Goal: Task Accomplishment & Management: Use online tool/utility

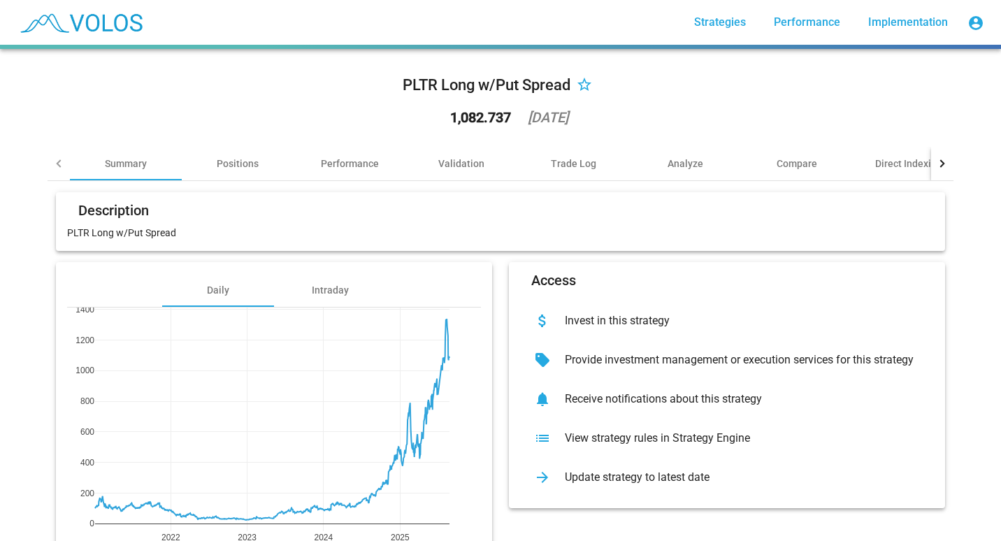
scroll to position [80, 0]
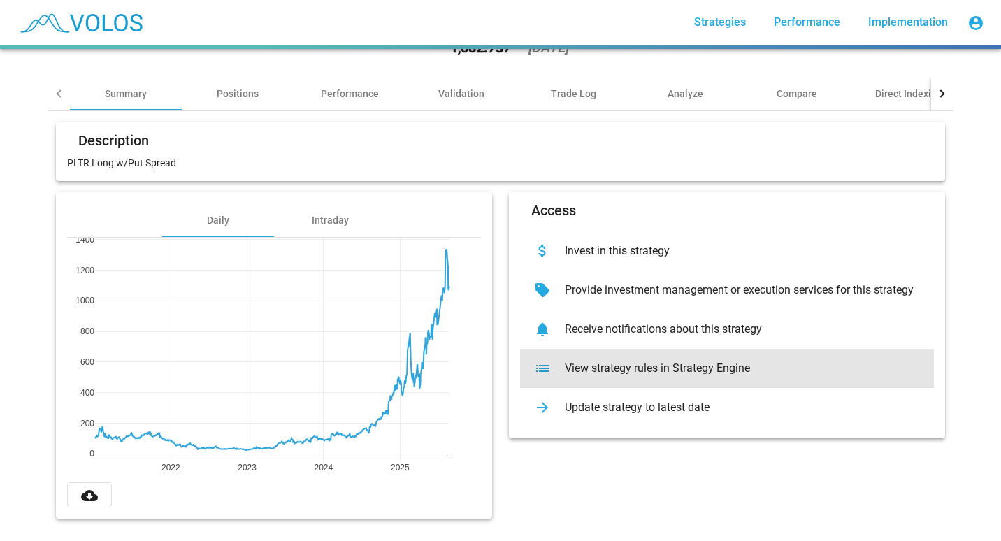
click at [629, 361] on div "View strategy rules in Strategy Engine" at bounding box center [738, 368] width 369 height 14
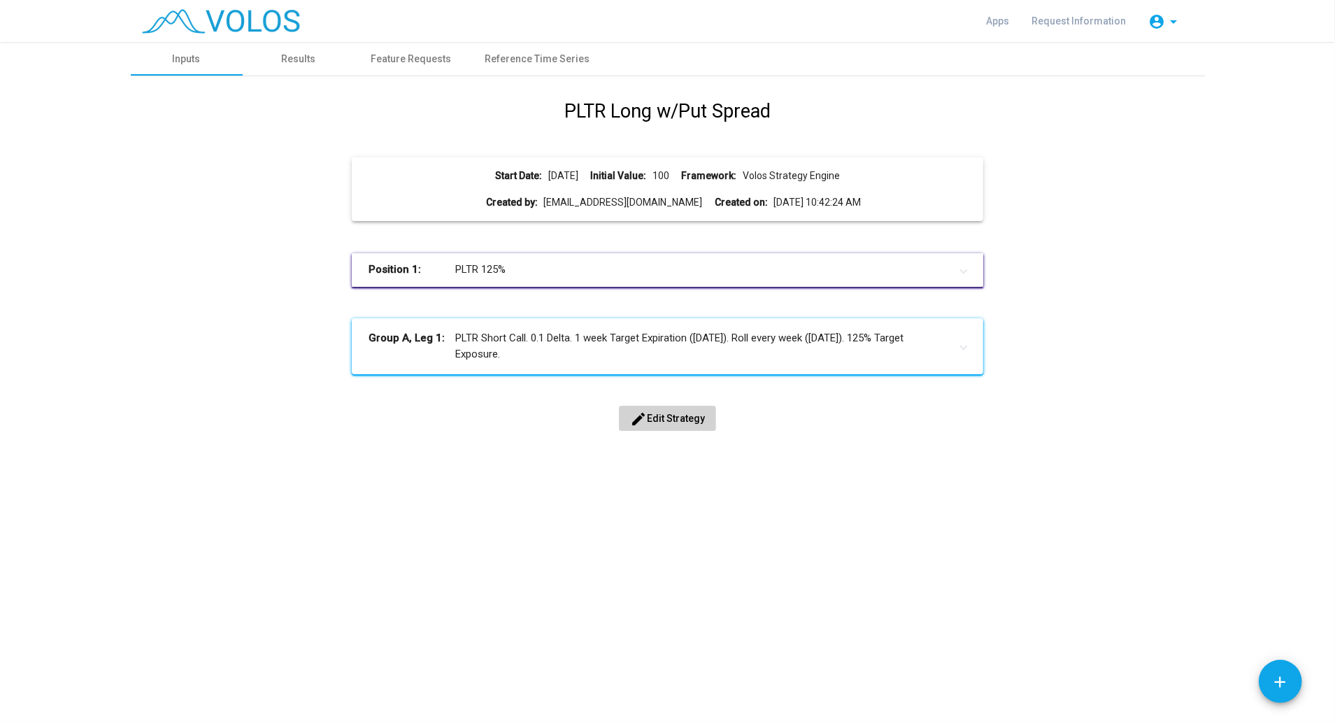
click at [483, 275] on mat-panel-title "Position 1: PLTR 125%" at bounding box center [658, 270] width 581 height 16
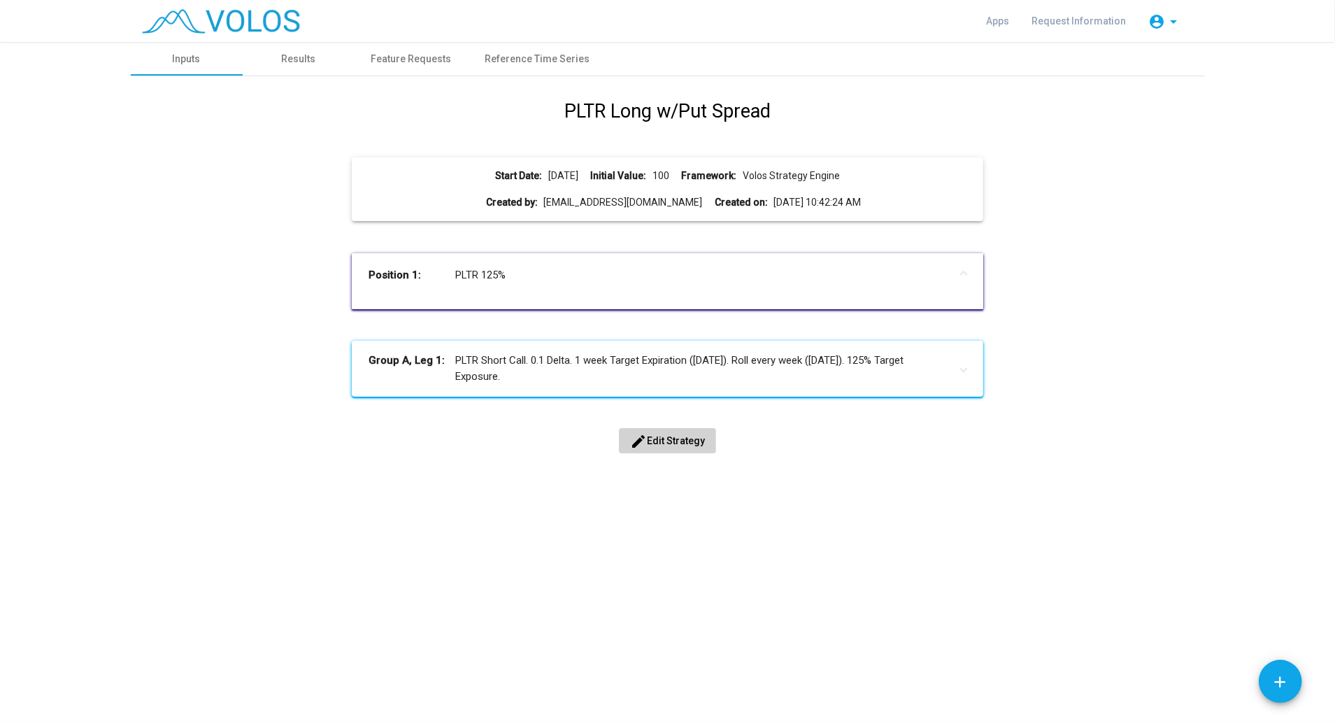
click at [657, 451] on button "edit Edit Strategy" at bounding box center [667, 440] width 97 height 25
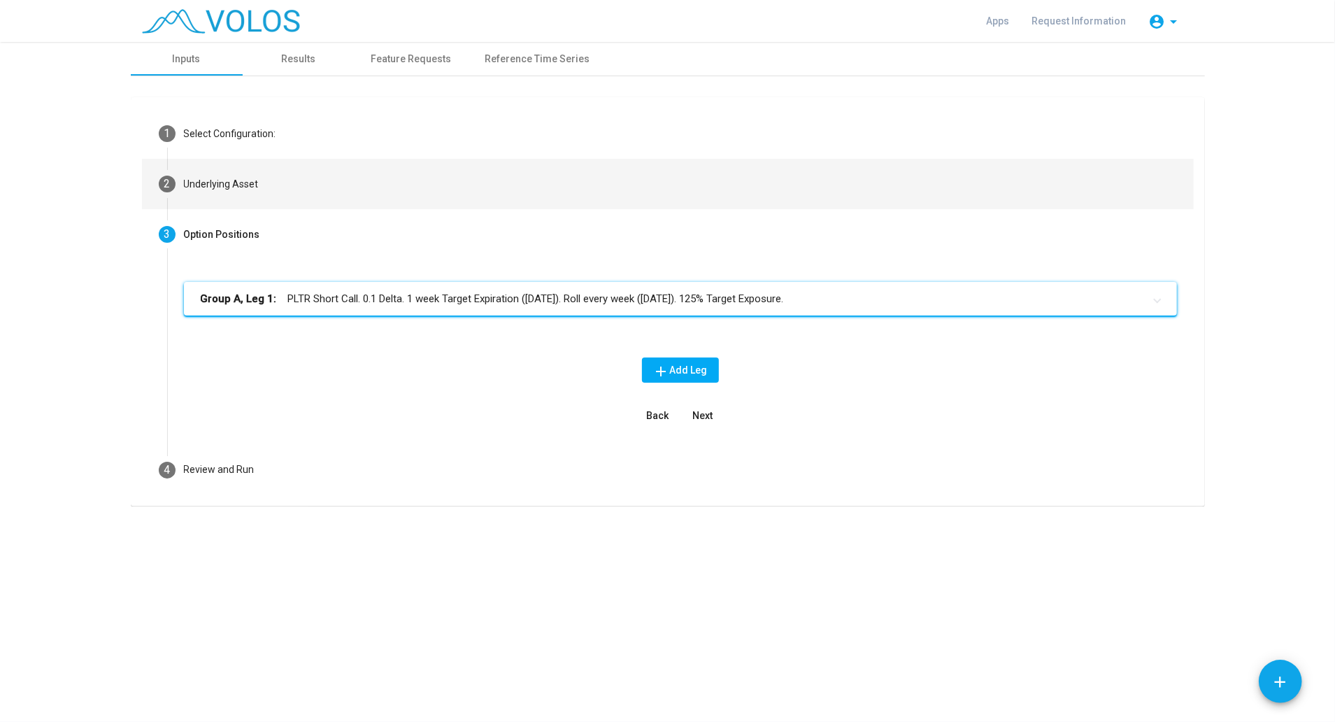
click at [243, 197] on mat-step-header "2 Underlying Asset" at bounding box center [668, 184] width 1052 height 50
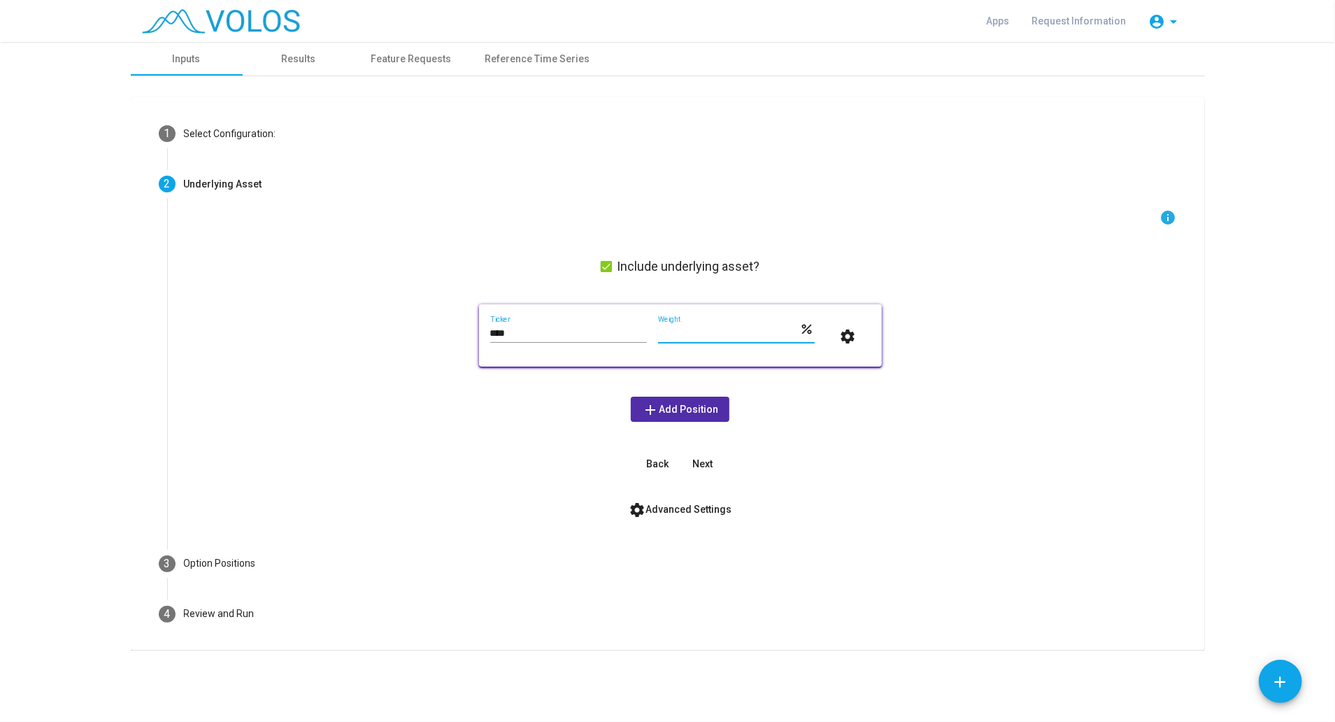
drag, startPoint x: 685, startPoint y: 331, endPoint x: 636, endPoint y: 321, distance: 49.4
click at [636, 321] on div "**** Ticker *** Weight percent settings" at bounding box center [680, 335] width 380 height 40
type input "***"
click at [690, 466] on button "Next" at bounding box center [702, 463] width 45 height 25
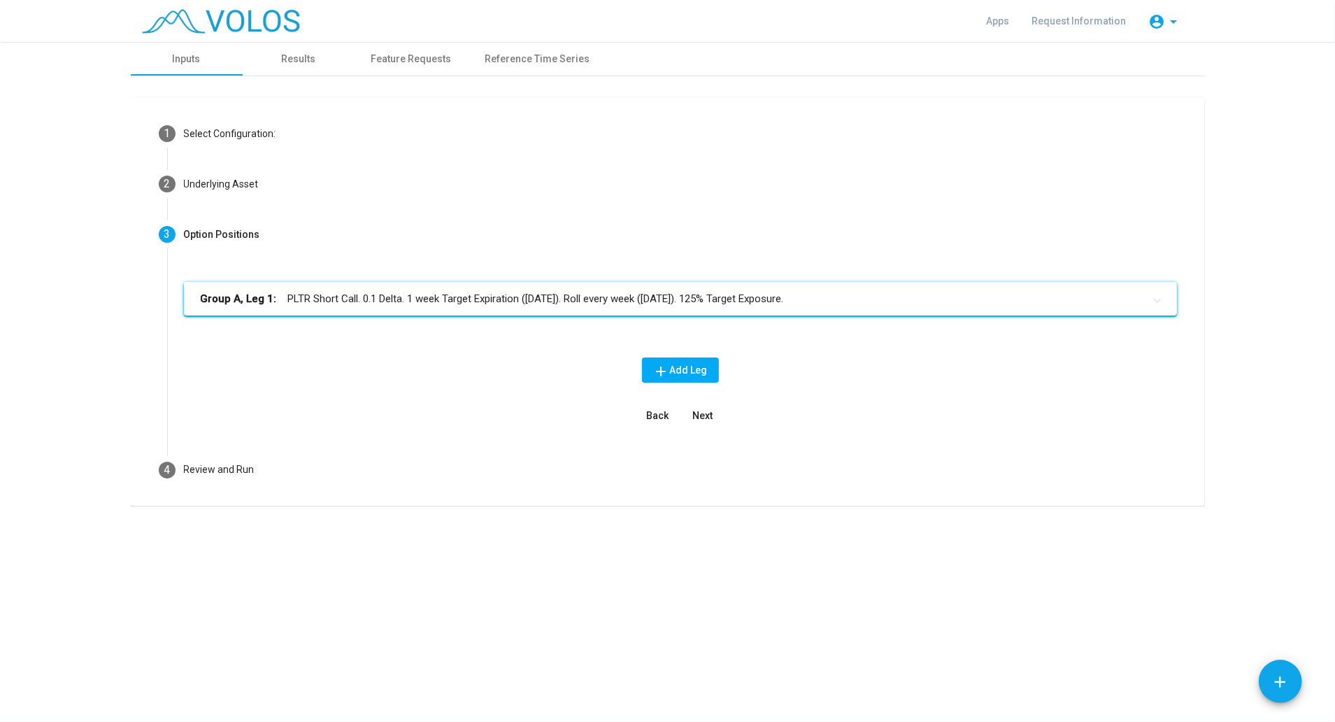
click at [587, 305] on mat-panel-title "Group A, Leg 1: PLTR Short Call. 0.1 Delta. 1 week Target Expiration (Friday). …" at bounding box center [672, 299] width 943 height 16
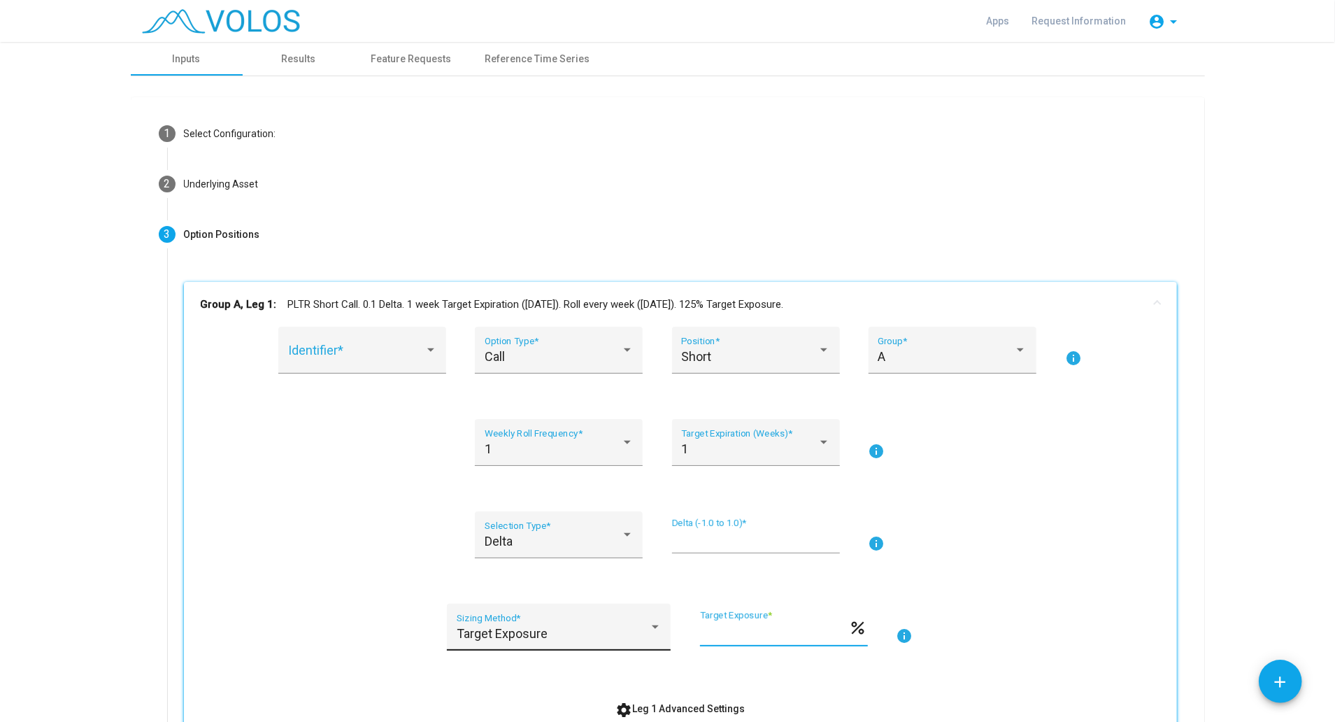
drag, startPoint x: 718, startPoint y: 633, endPoint x: 661, endPoint y: 630, distance: 56.7
click at [661, 630] on div "Target Exposure Sizing Method * *** Target Exposure * percent info" at bounding box center [680, 635] width 959 height 64
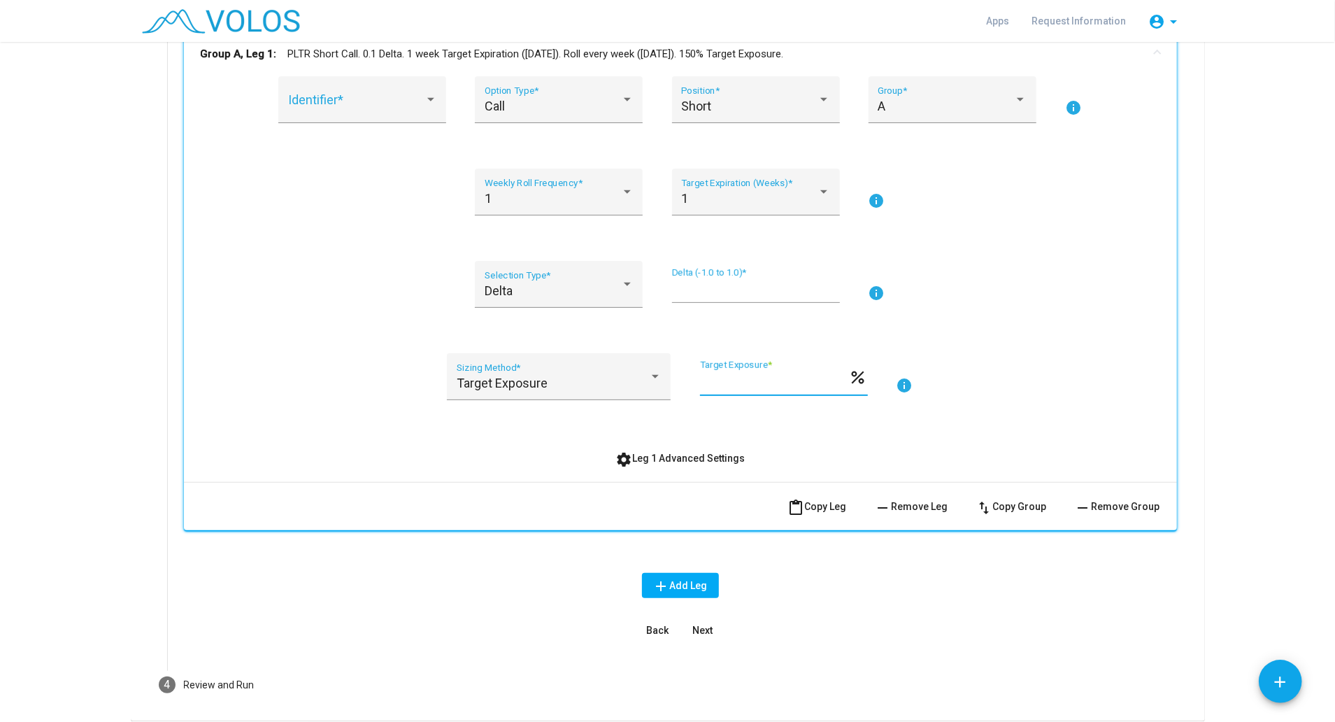
scroll to position [249, 0]
type input "***"
click at [702, 627] on span "Next" at bounding box center [702, 631] width 20 height 11
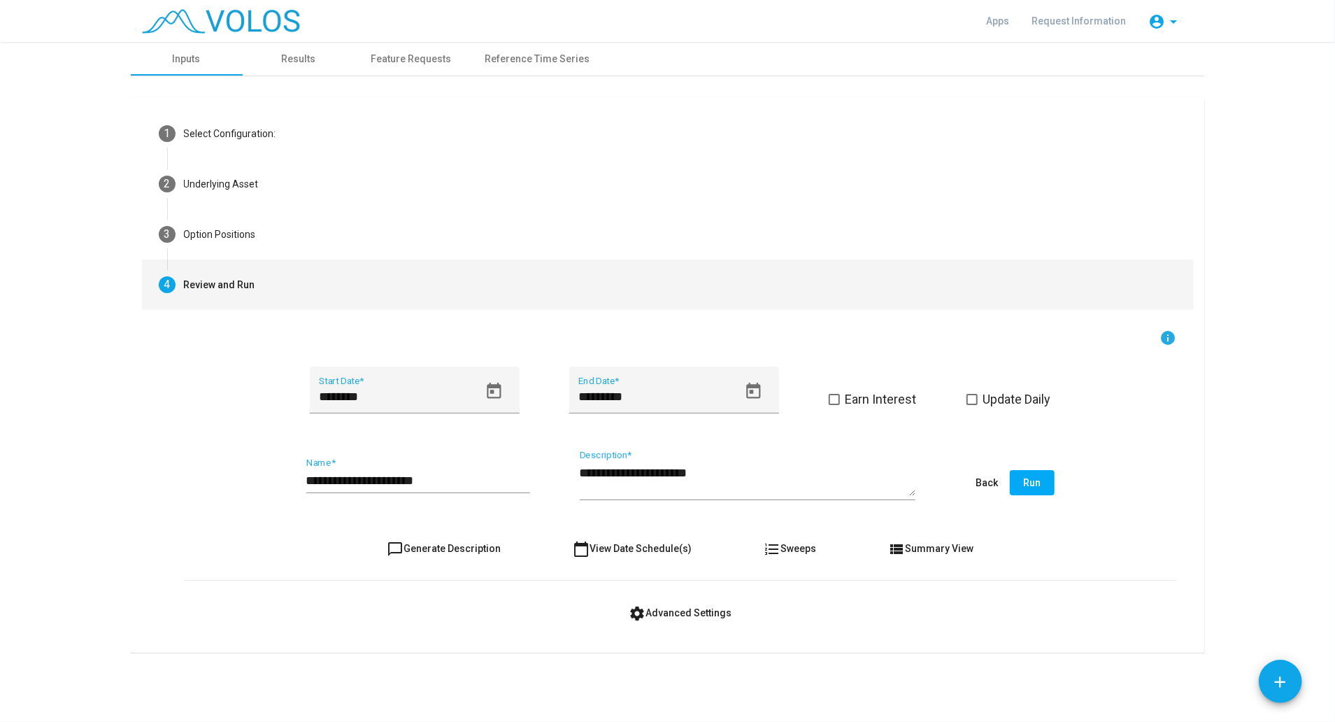
scroll to position [0, 0]
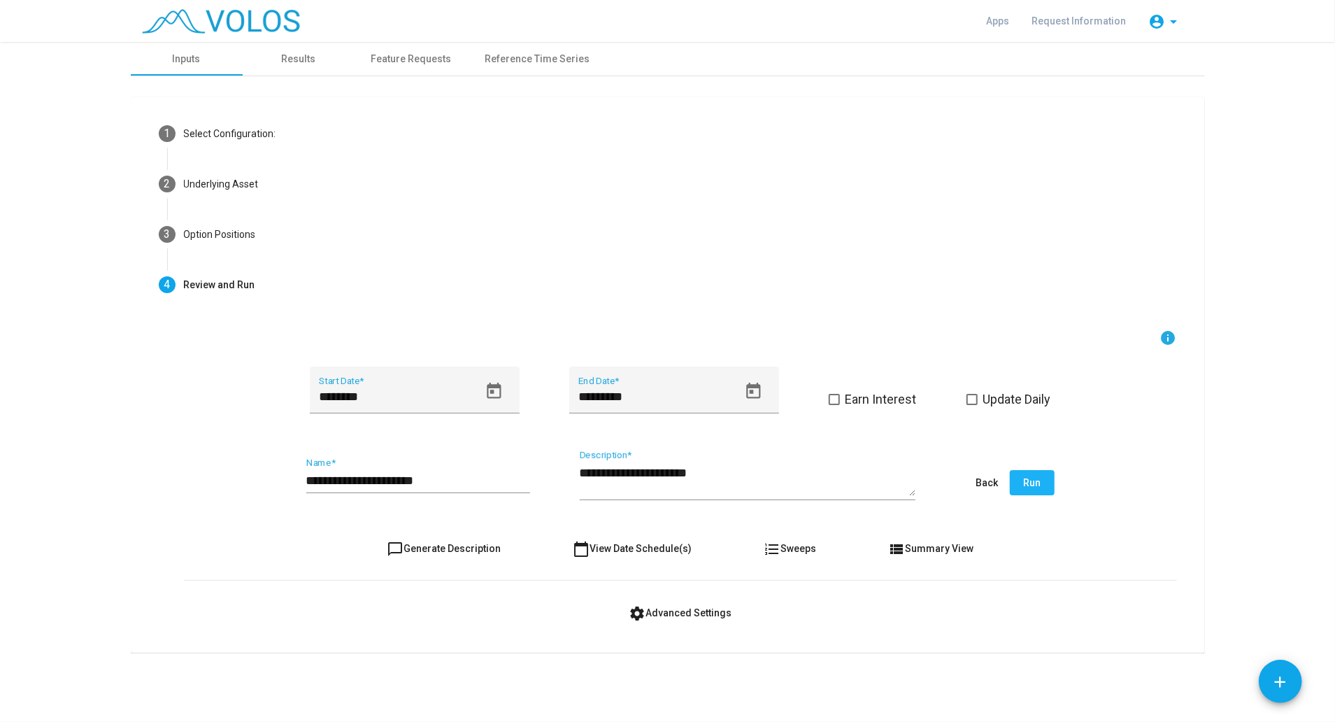
click at [1030, 485] on span "Run" at bounding box center [1031, 482] width 17 height 11
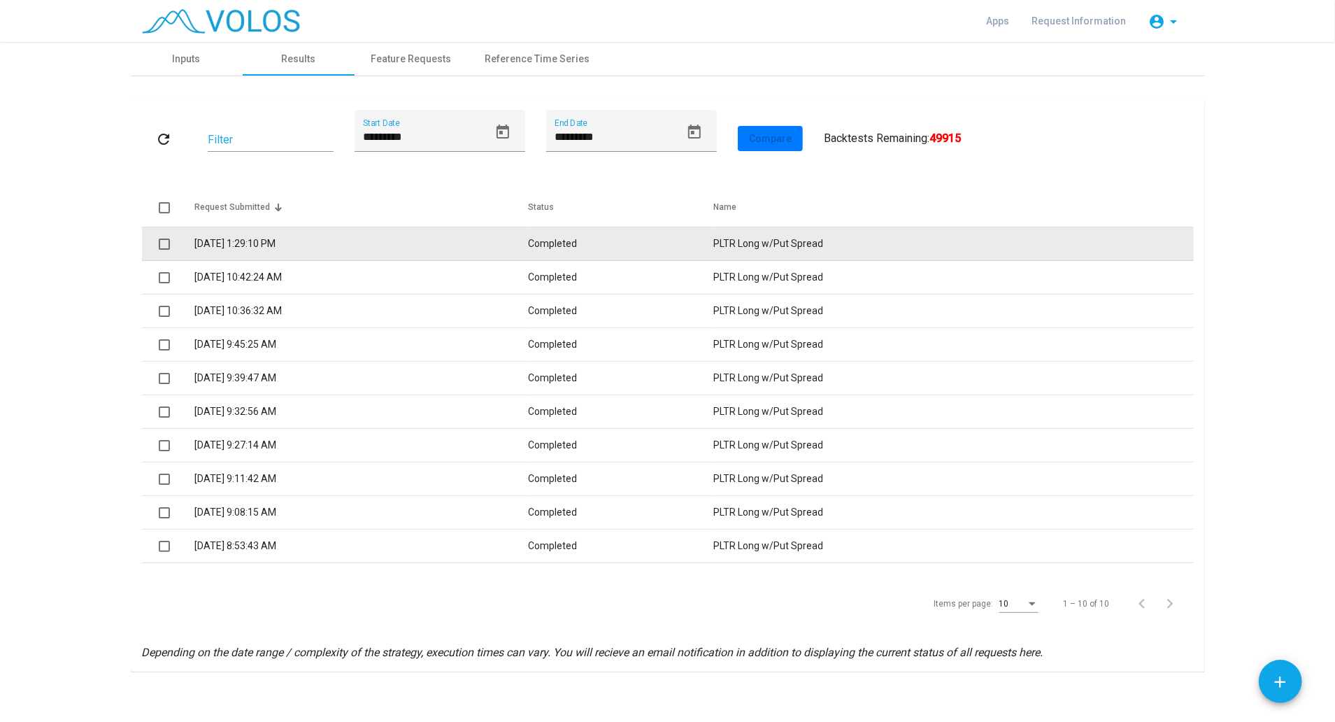
click at [529, 234] on td "8/26/2025 1:29:10 PM" at bounding box center [361, 244] width 334 height 34
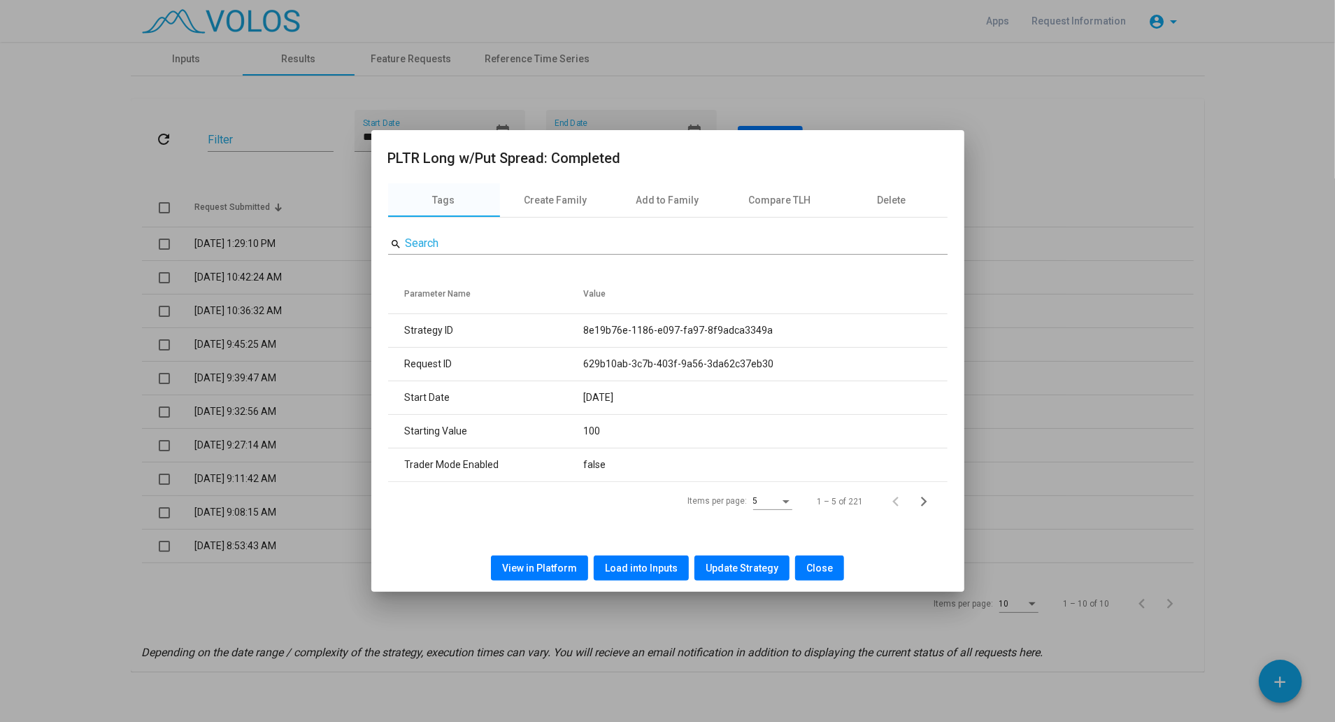
click at [568, 561] on button "View in Platform" at bounding box center [539, 567] width 97 height 25
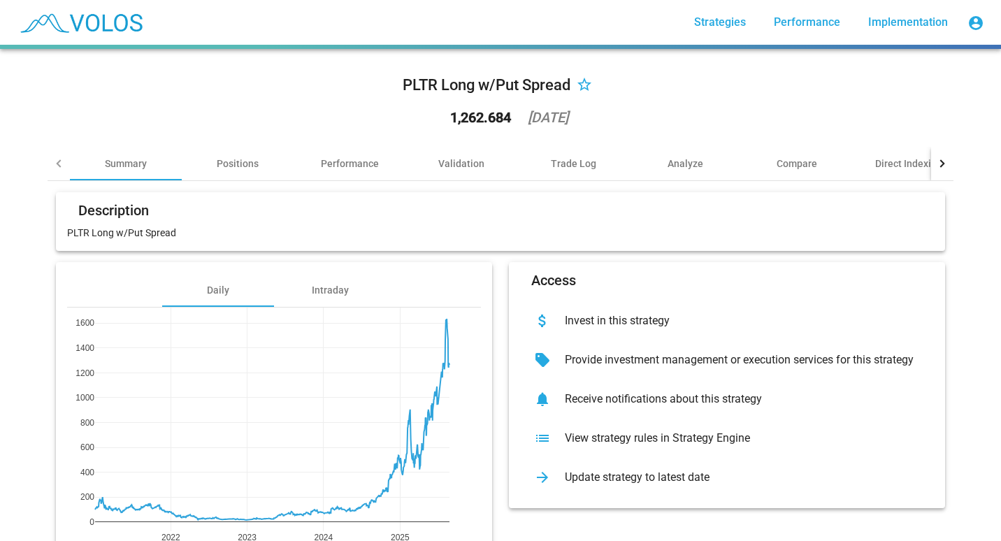
click at [27, 331] on div "PLTR Long w/Put Spread star_border 1,262.684 [DATE] Summary Positions Performan…" at bounding box center [500, 295] width 1001 height 492
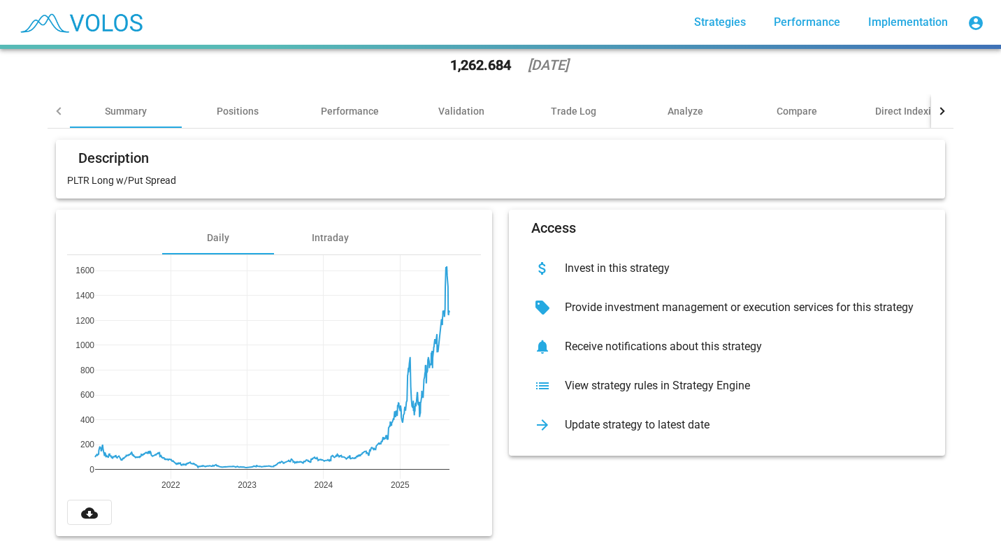
scroll to position [80, 0]
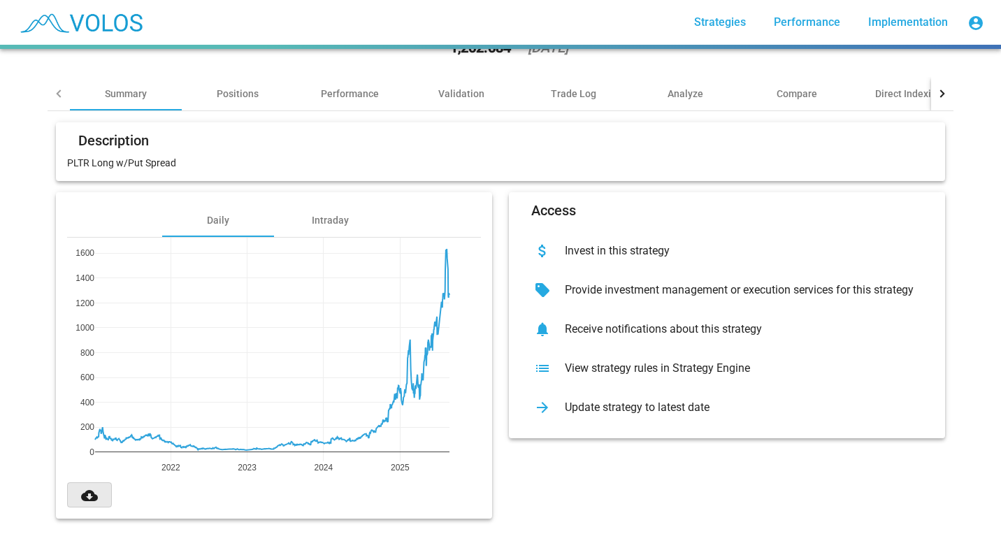
click at [86, 487] on mat-icon "cloud_download" at bounding box center [89, 495] width 17 height 17
click at [22, 138] on div "PLTR Long w/Put Spread star_border 1,262.684 [DATE] Summary Positions Performan…" at bounding box center [500, 295] width 1001 height 492
click at [217, 87] on div "Positions" at bounding box center [238, 94] width 42 height 14
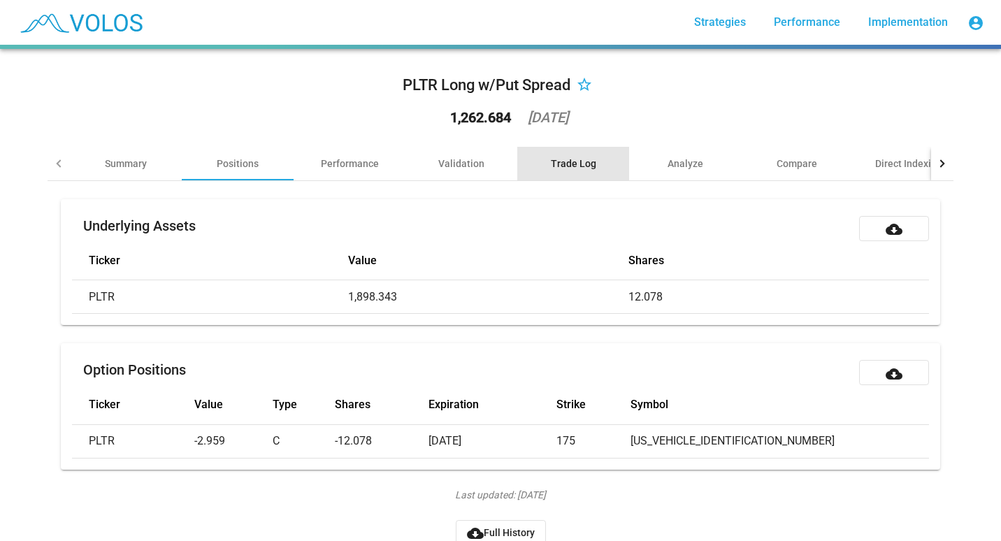
click at [566, 169] on div "Trade Log" at bounding box center [573, 164] width 45 height 14
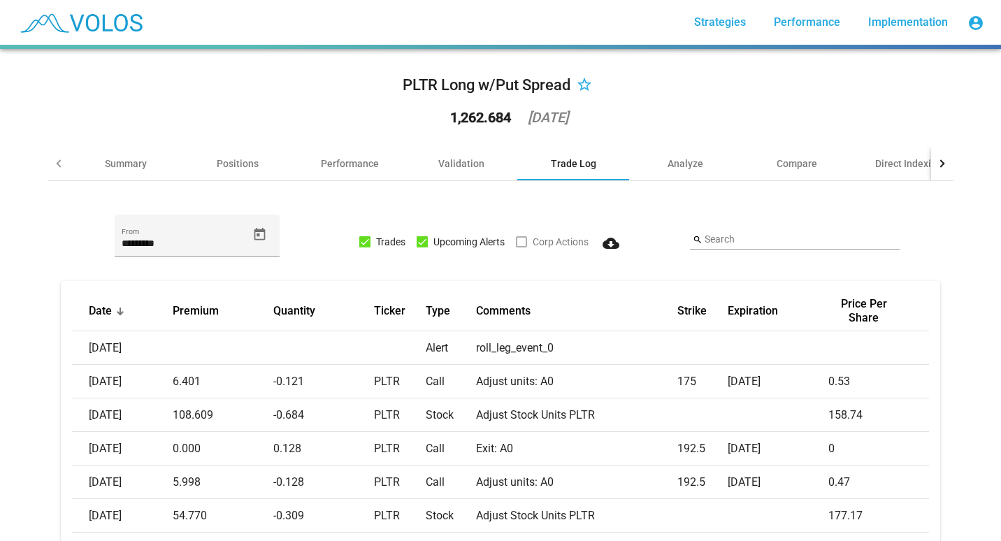
scroll to position [387, 0]
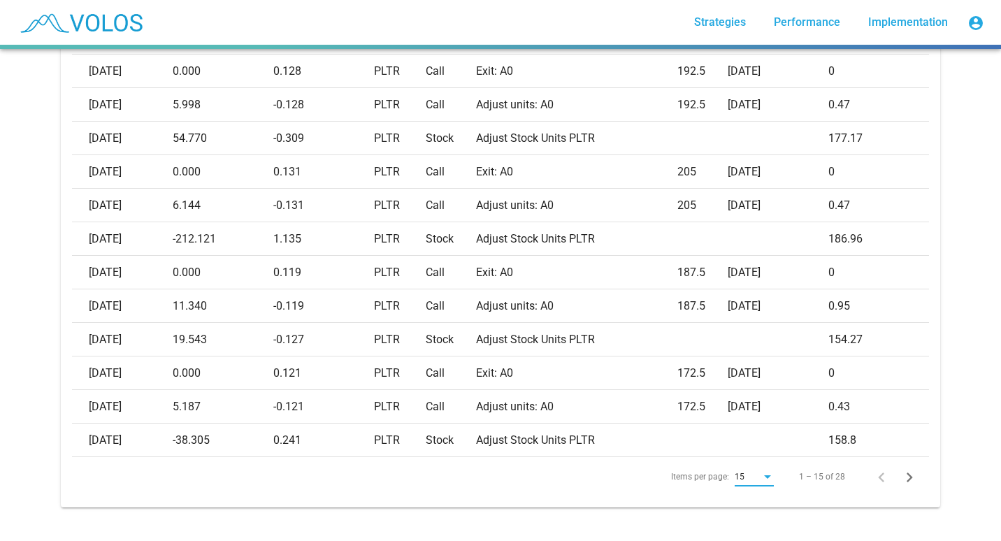
click at [761, 473] on div "Items per page:" at bounding box center [767, 478] width 13 height 10
click at [837, 479] on div at bounding box center [500, 270] width 1001 height 541
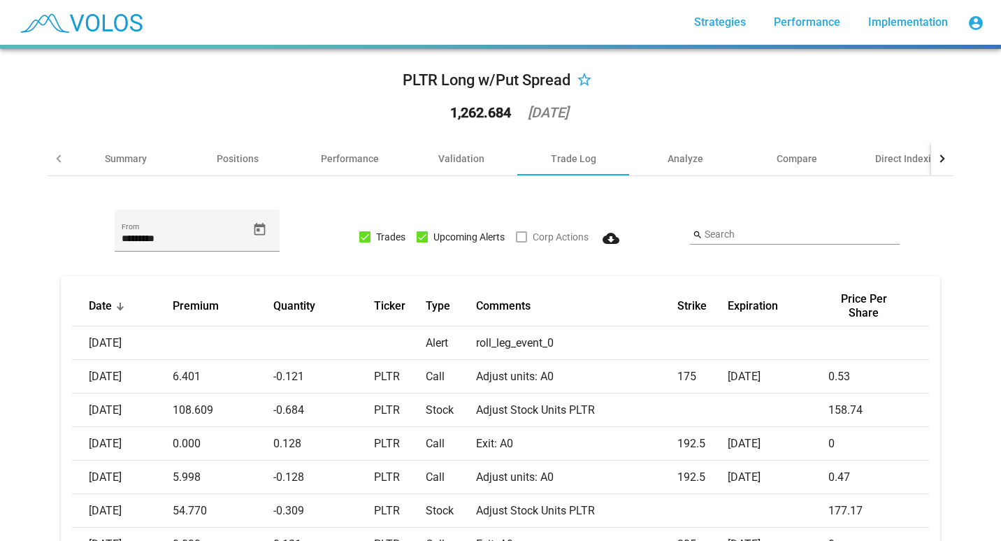
scroll to position [0, 0]
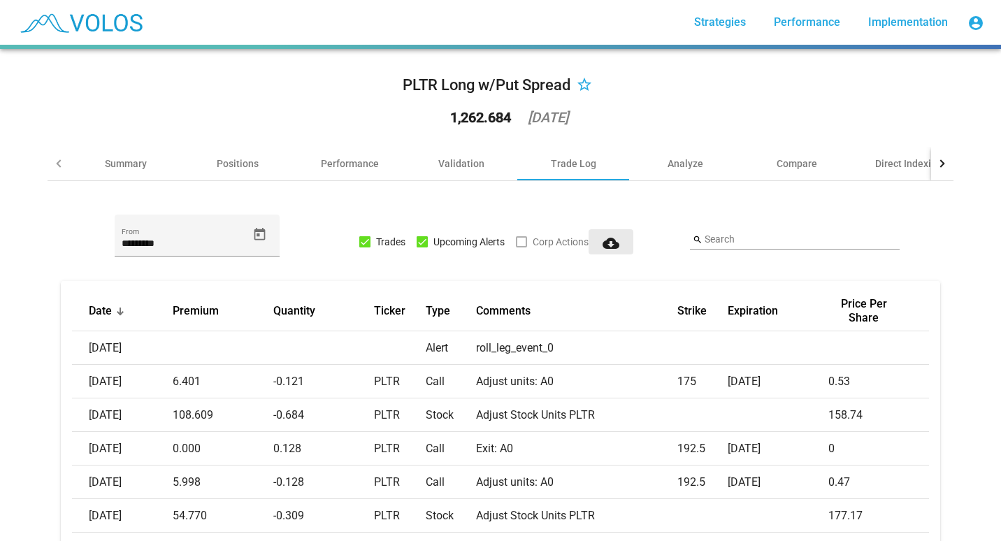
click at [612, 240] on mat-icon "cloud_download" at bounding box center [611, 243] width 17 height 17
click at [255, 233] on icon "Open calendar" at bounding box center [260, 233] width 11 height 13
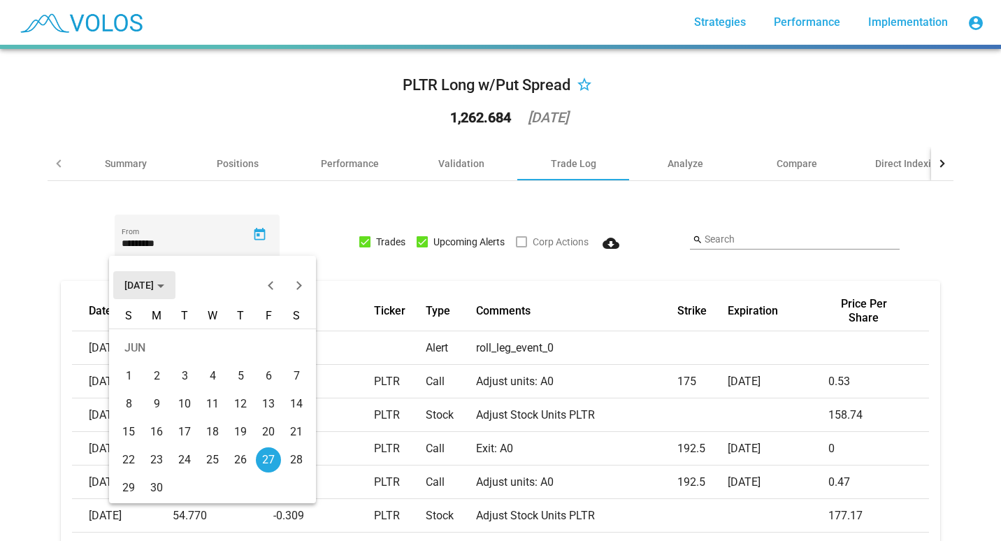
click at [164, 284] on span "[DATE]" at bounding box center [144, 285] width 40 height 11
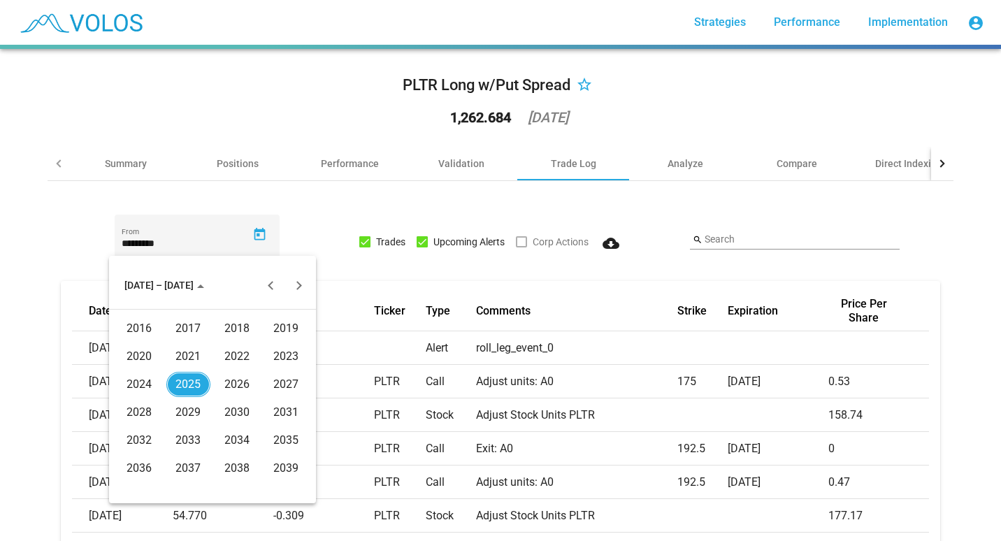
click at [184, 351] on div "2021" at bounding box center [188, 356] width 44 height 25
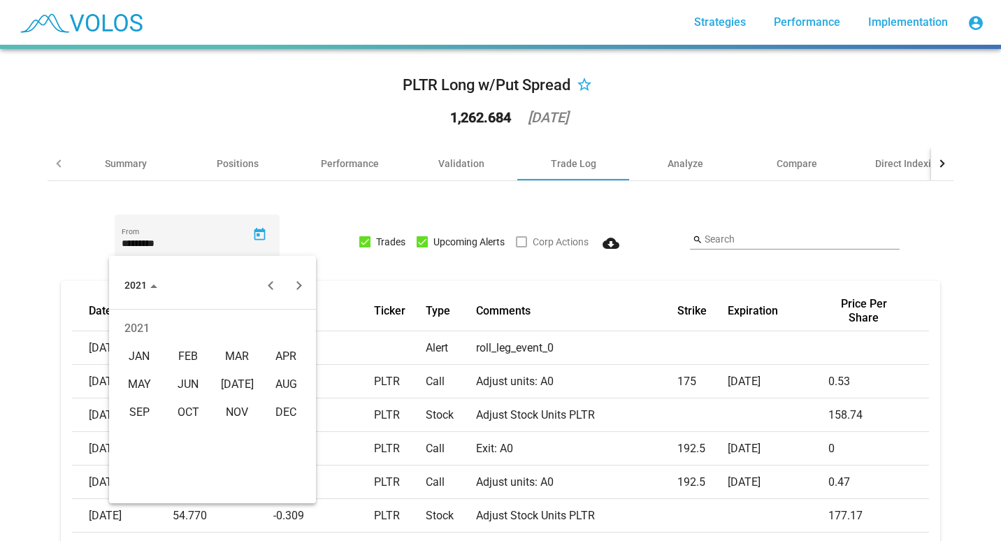
click at [148, 350] on div "JAN" at bounding box center [139, 356] width 44 height 25
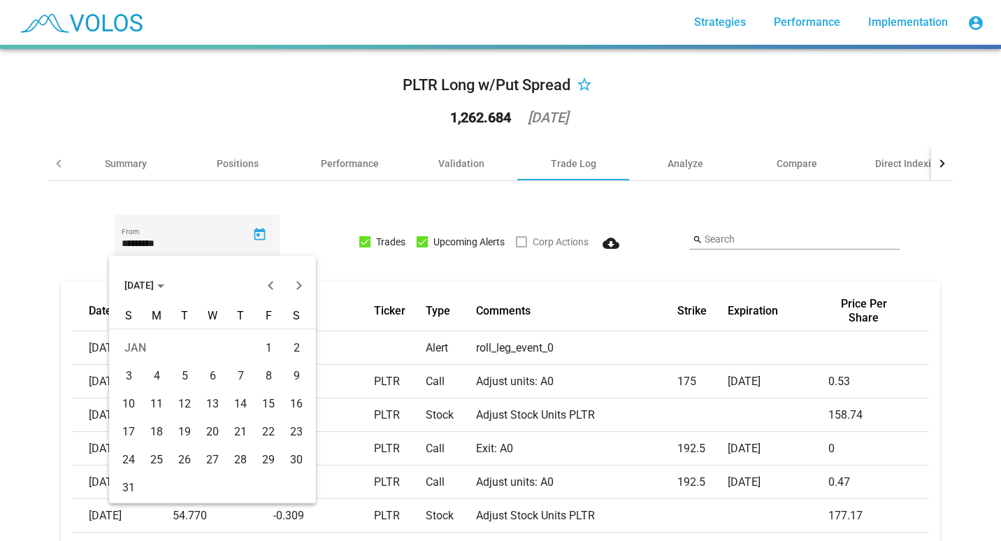
click at [153, 377] on div "4" at bounding box center [156, 376] width 25 height 25
type input "********"
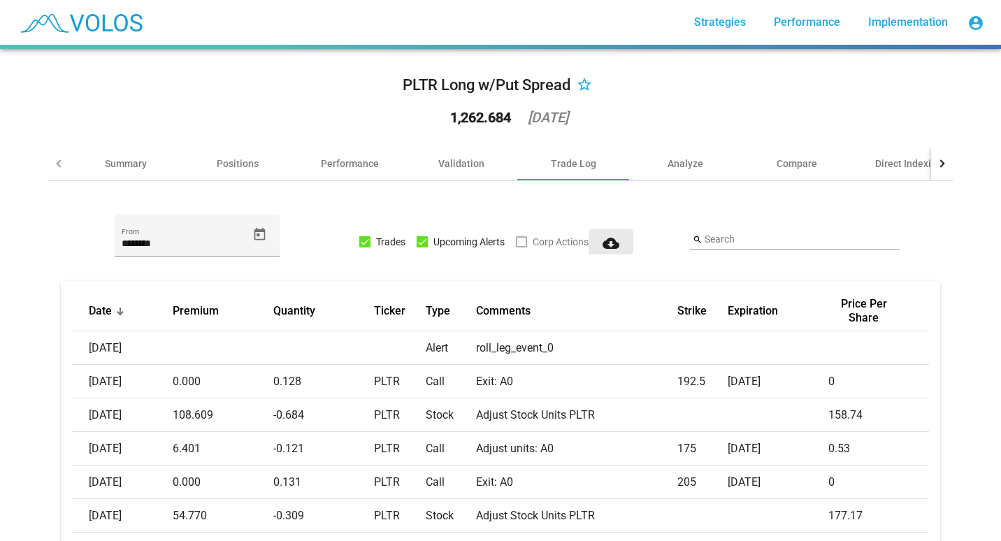
click at [604, 250] on mat-icon "cloud_download" at bounding box center [611, 243] width 17 height 17
